Goal: Information Seeking & Learning: Learn about a topic

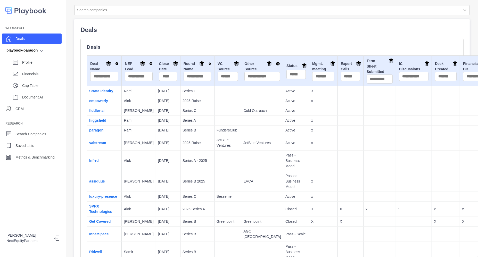
click at [178, 46] on p "Deals" at bounding box center [272, 47] width 371 height 4
click at [97, 224] on link "Get Covered" at bounding box center [99, 222] width 21 height 4
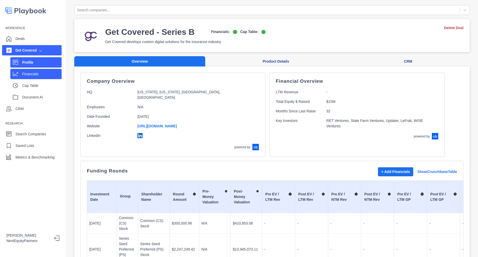
click at [31, 75] on p "Financials" at bounding box center [41, 73] width 39 height 5
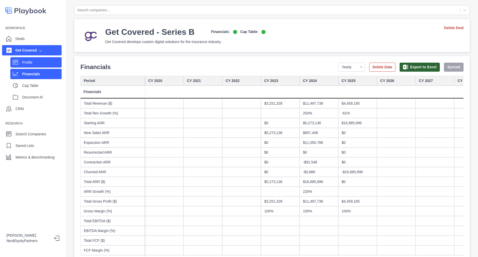
click at [44, 61] on p "Profile" at bounding box center [41, 62] width 39 height 5
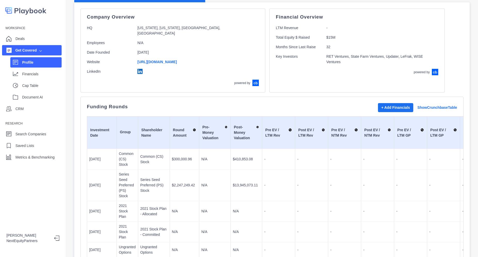
scroll to position [129, 0]
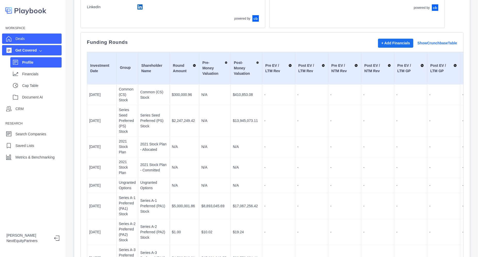
click at [19, 36] on div "Deals" at bounding box center [19, 39] width 9 height 8
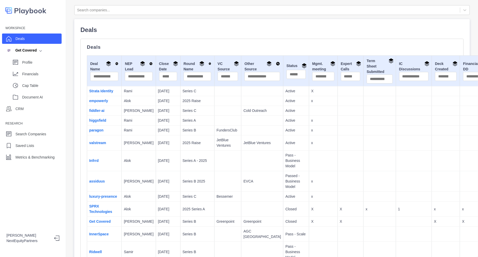
scroll to position [379, 0]
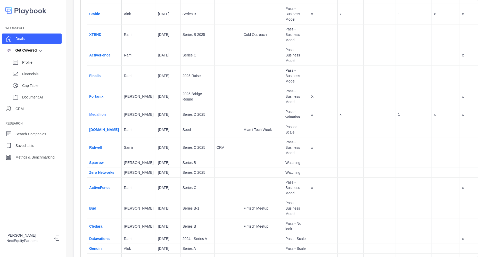
click at [98, 117] on link "Medallion" at bounding box center [97, 115] width 17 height 4
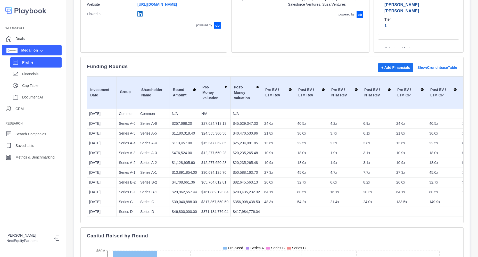
scroll to position [97, 0]
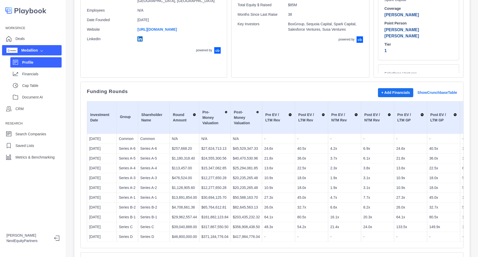
click at [432, 90] on div "+ Add Financials Show Crunchbase Table" at bounding box center [417, 92] width 79 height 9
click at [418, 93] on link "Show Crunchbase Table" at bounding box center [438, 92] width 40 height 5
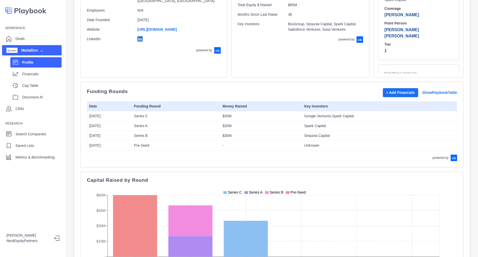
scroll to position [129, 0]
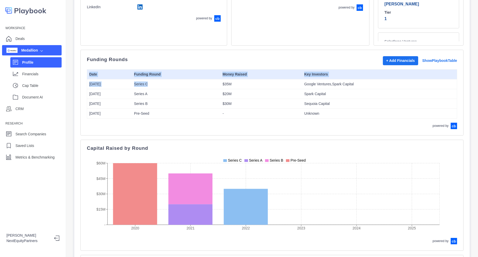
drag, startPoint x: 314, startPoint y: 106, endPoint x: 339, endPoint y: 119, distance: 28.6
click at [339, 119] on div "Funding Rounds + Add Financials Show Playbook Table Date Funding Round Money Ra…" at bounding box center [272, 92] width 371 height 73
click at [423, 61] on link "Show Playbook Table" at bounding box center [440, 60] width 35 height 5
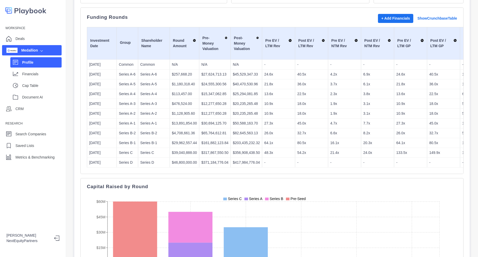
scroll to position [161, 0]
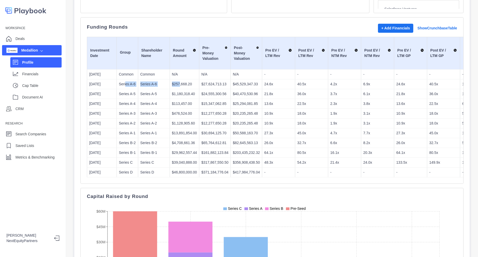
drag, startPoint x: 124, startPoint y: 84, endPoint x: 176, endPoint y: 83, distance: 52.2
drag, startPoint x: 142, startPoint y: 97, endPoint x: 172, endPoint y: 98, distance: 30.2
drag, startPoint x: 228, startPoint y: 83, endPoint x: 252, endPoint y: 84, distance: 24.0
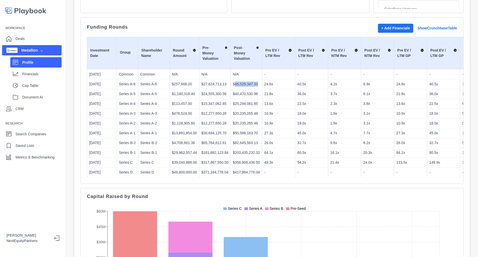
click at [252, 84] on p "$45,529,347.33" at bounding box center [246, 84] width 27 height 5
drag, startPoint x: 227, startPoint y: 99, endPoint x: 235, endPoint y: 109, distance: 12.5
click at [238, 100] on td "$25,294,081.85" at bounding box center [246, 104] width 31 height 10
drag, startPoint x: 225, startPoint y: 117, endPoint x: 232, endPoint y: 126, distance: 12.1
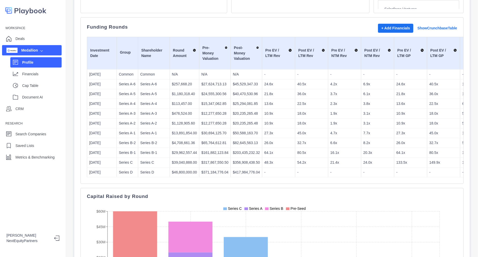
click at [42, 74] on p "Financials" at bounding box center [41, 73] width 39 height 5
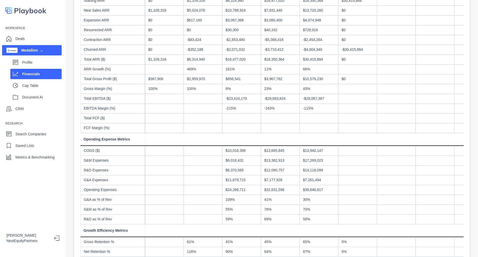
scroll to position [64, 0]
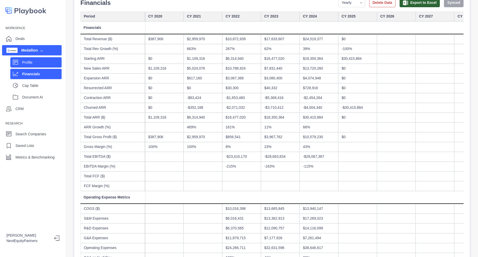
click at [38, 59] on div "Profile" at bounding box center [41, 63] width 39 height 8
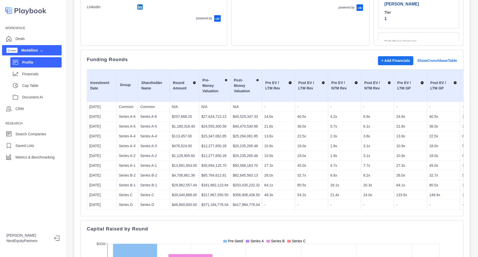
scroll to position [161, 0]
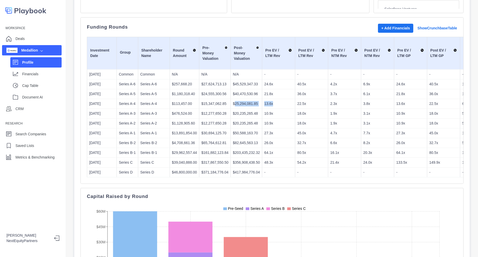
drag, startPoint x: 229, startPoint y: 106, endPoint x: 277, endPoint y: 102, distance: 47.6
click at [302, 103] on p "22.5x" at bounding box center [312, 103] width 29 height 5
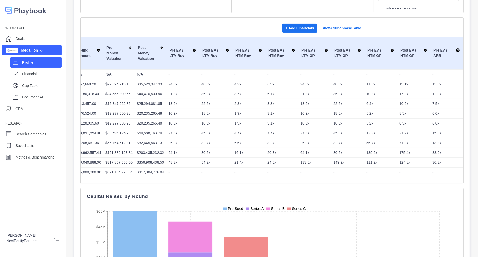
scroll to position [0, 97]
click at [163, 152] on tr "11/3/2021 Series B-1 Series B-1 $29,962,557.44 $161,882,123.84 $203,435,232.32 …" at bounding box center [414, 153] width 848 height 10
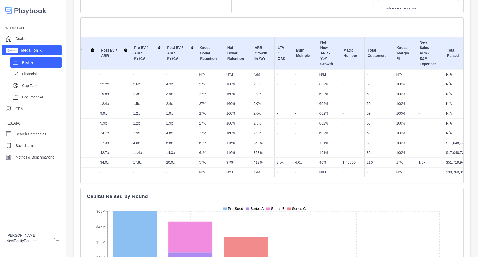
scroll to position [0, 470]
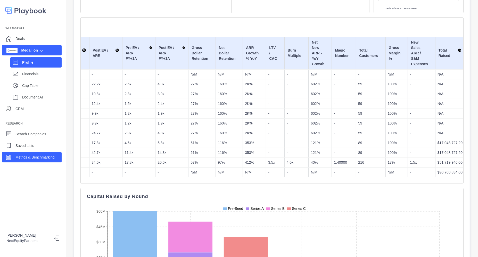
click at [46, 159] on p "Metrics & Benchmarking" at bounding box center [34, 157] width 39 height 5
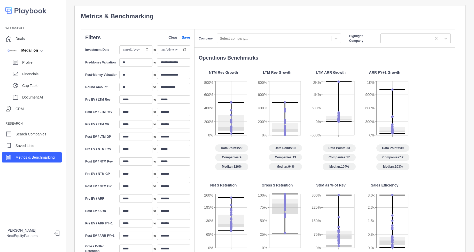
click at [407, 38] on div at bounding box center [406, 38] width 46 height 6
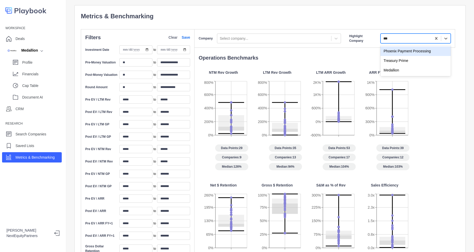
type input "****"
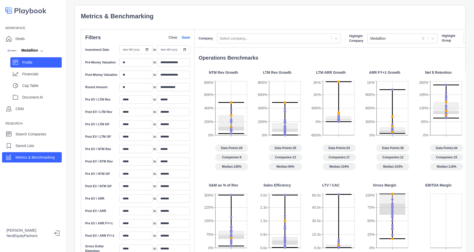
click at [55, 64] on p "Profile" at bounding box center [41, 62] width 39 height 5
